Goal: Transaction & Acquisition: Book appointment/travel/reservation

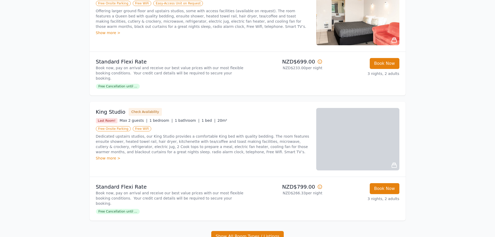
scroll to position [260, 0]
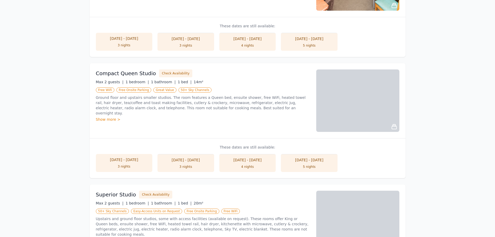
scroll to position [29, 0]
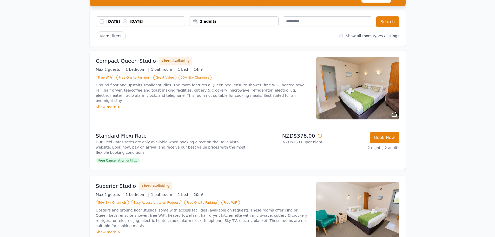
scroll to position [26, 0]
